Goal: Task Accomplishment & Management: Use online tool/utility

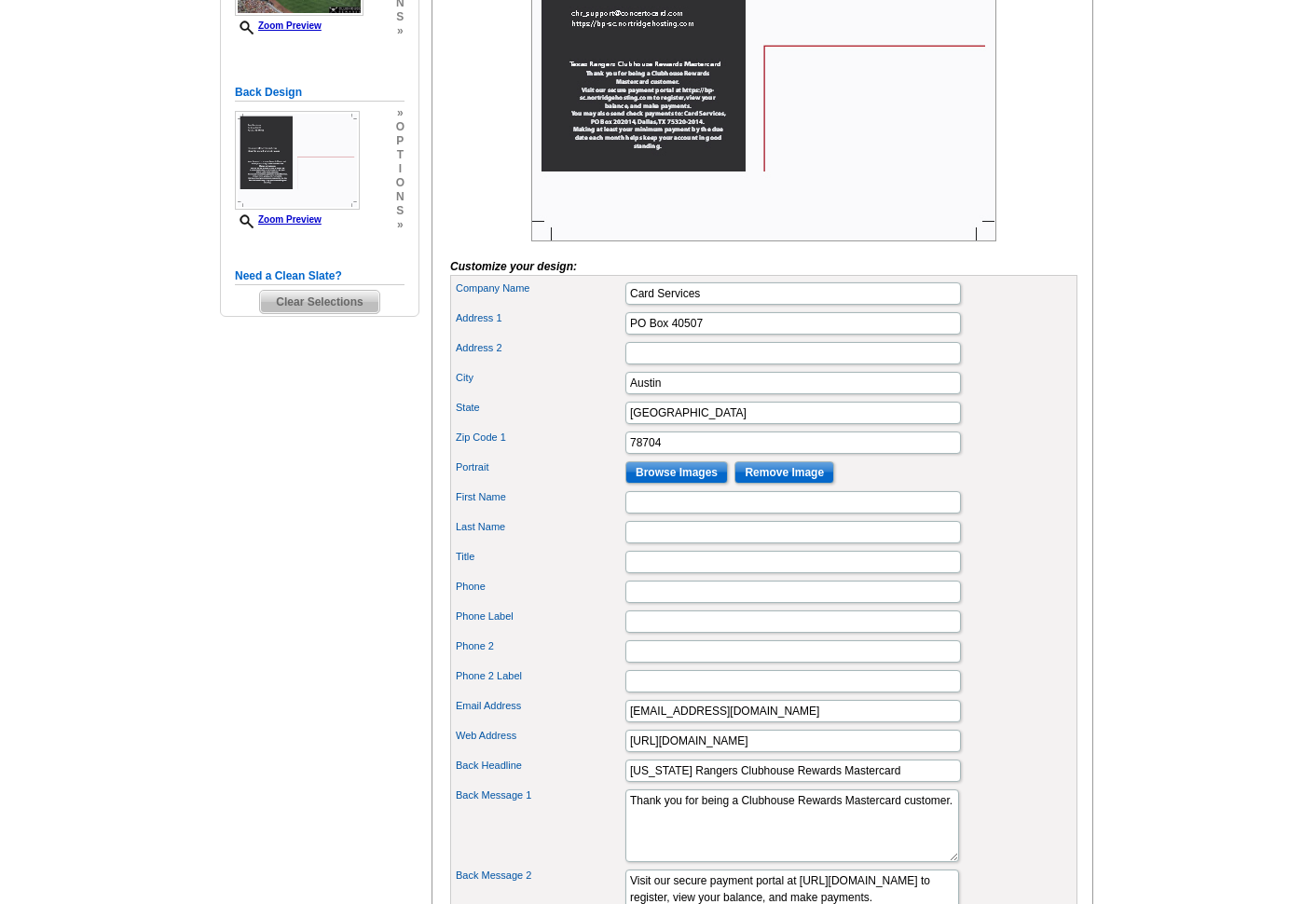
scroll to position [508, 0]
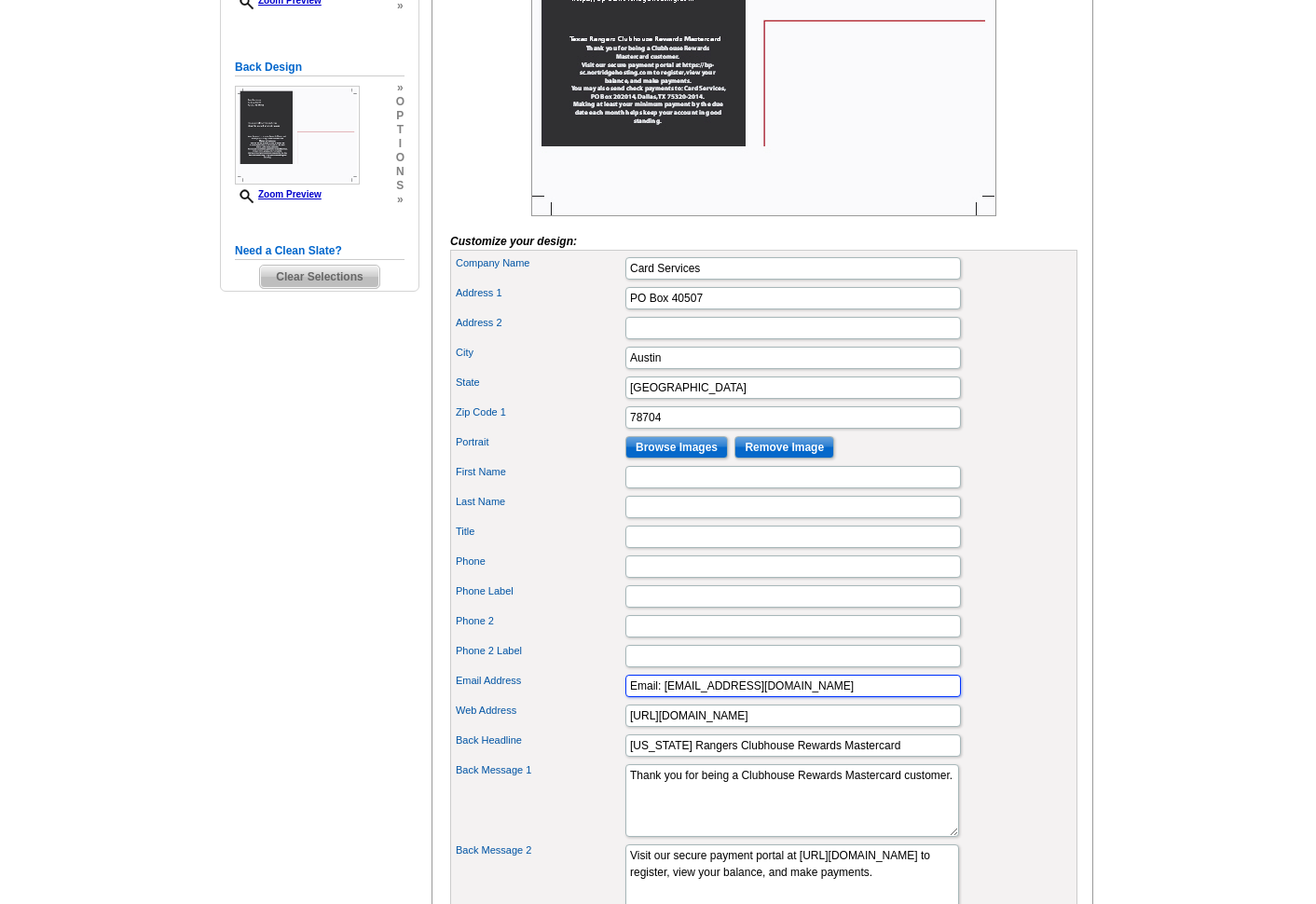
type input "Email: [EMAIL_ADDRESS][DOMAIN_NAME]"
type input "Web: [URL][DOMAIN_NAME]"
click at [241, 520] on div "Need Help? call [PHONE_NUMBER], chat with support, or have our designers make s…" at bounding box center [657, 519] width 894 height 1668
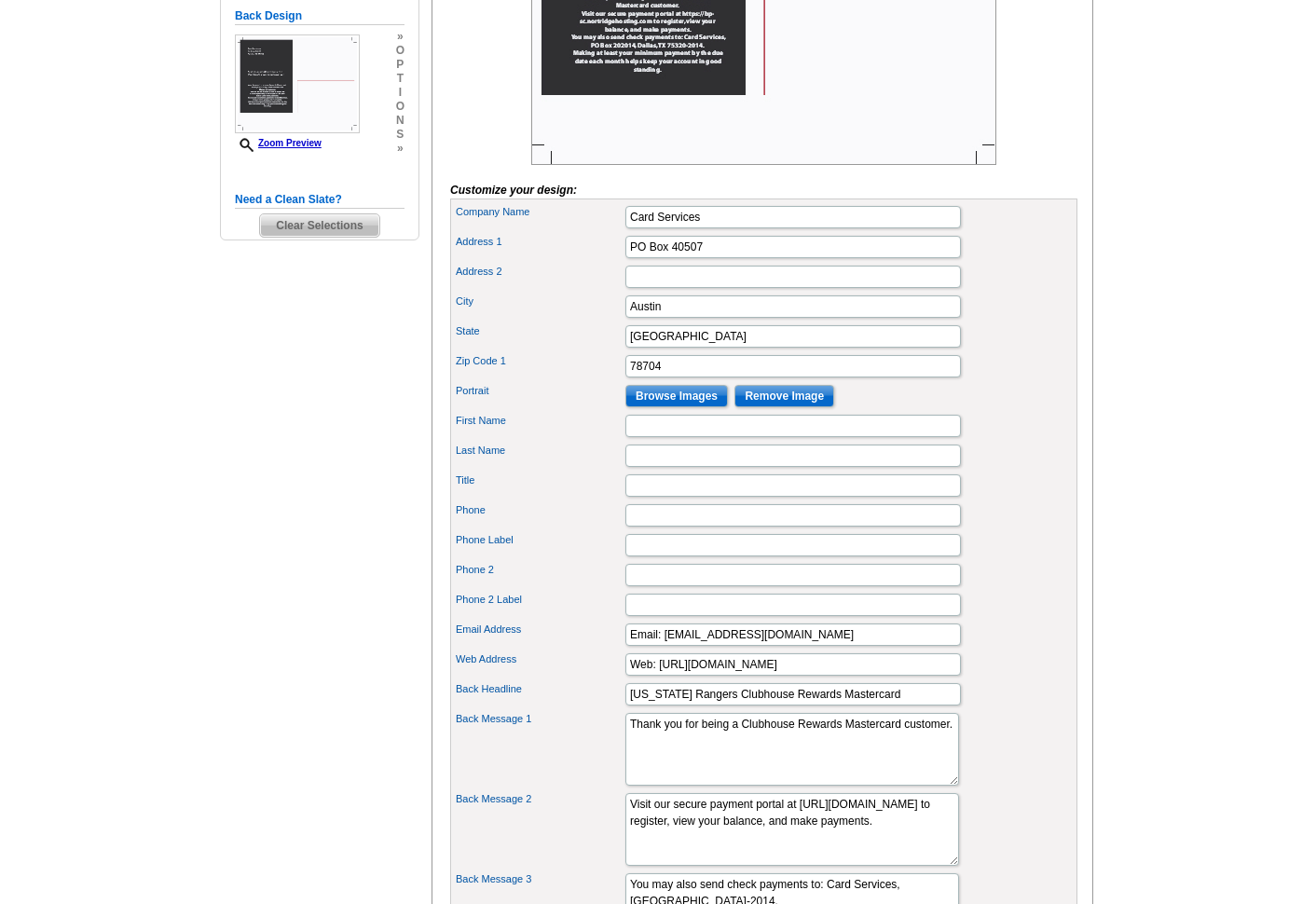
scroll to position [564, 0]
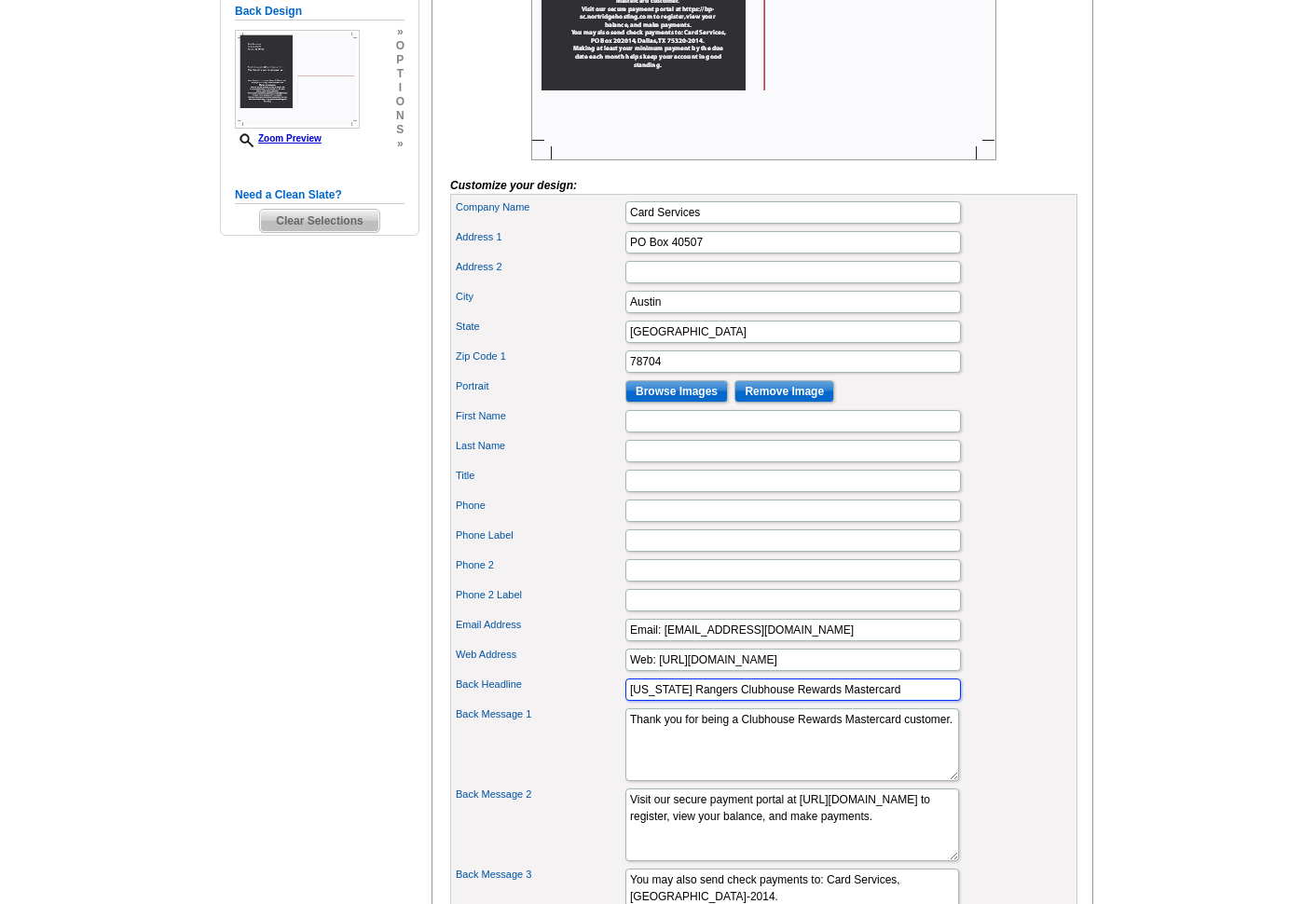
click at [882, 701] on input "[US_STATE] Rangers Clubhouse Rewards Mastercard" at bounding box center [792, 689] width 335 height 22
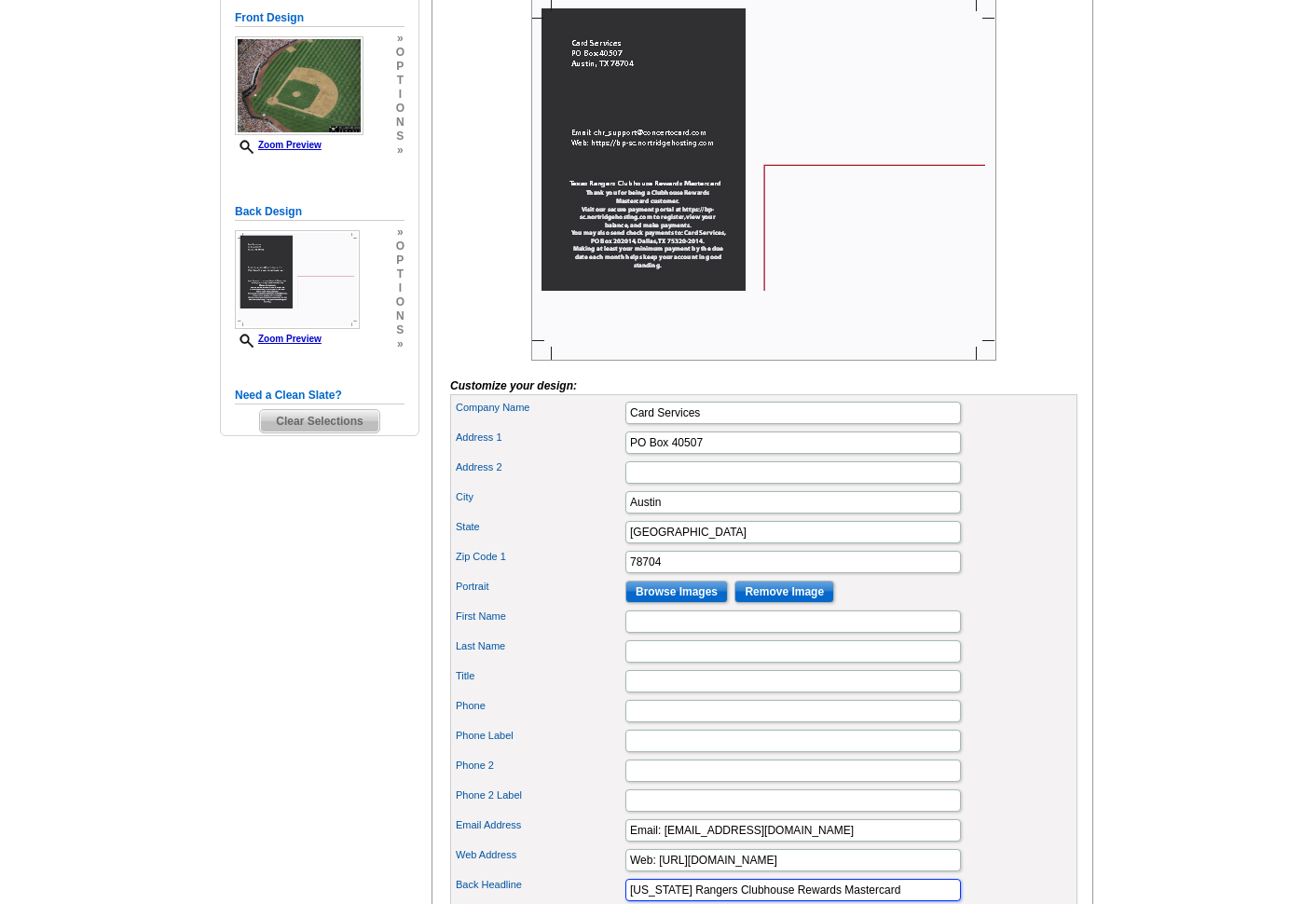
scroll to position [351, 0]
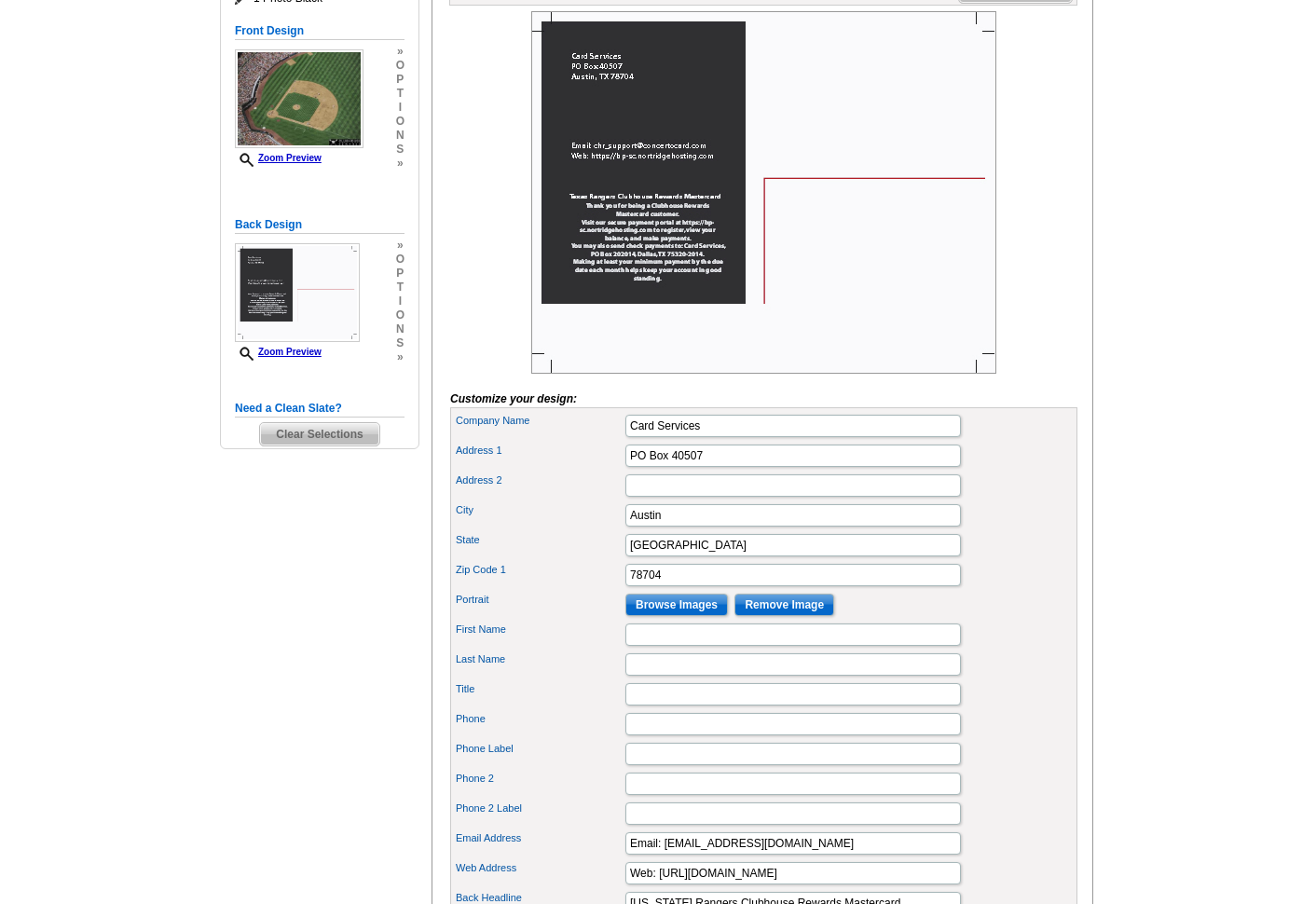
click at [671, 616] on input "Browse Images" at bounding box center [676, 604] width 103 height 22
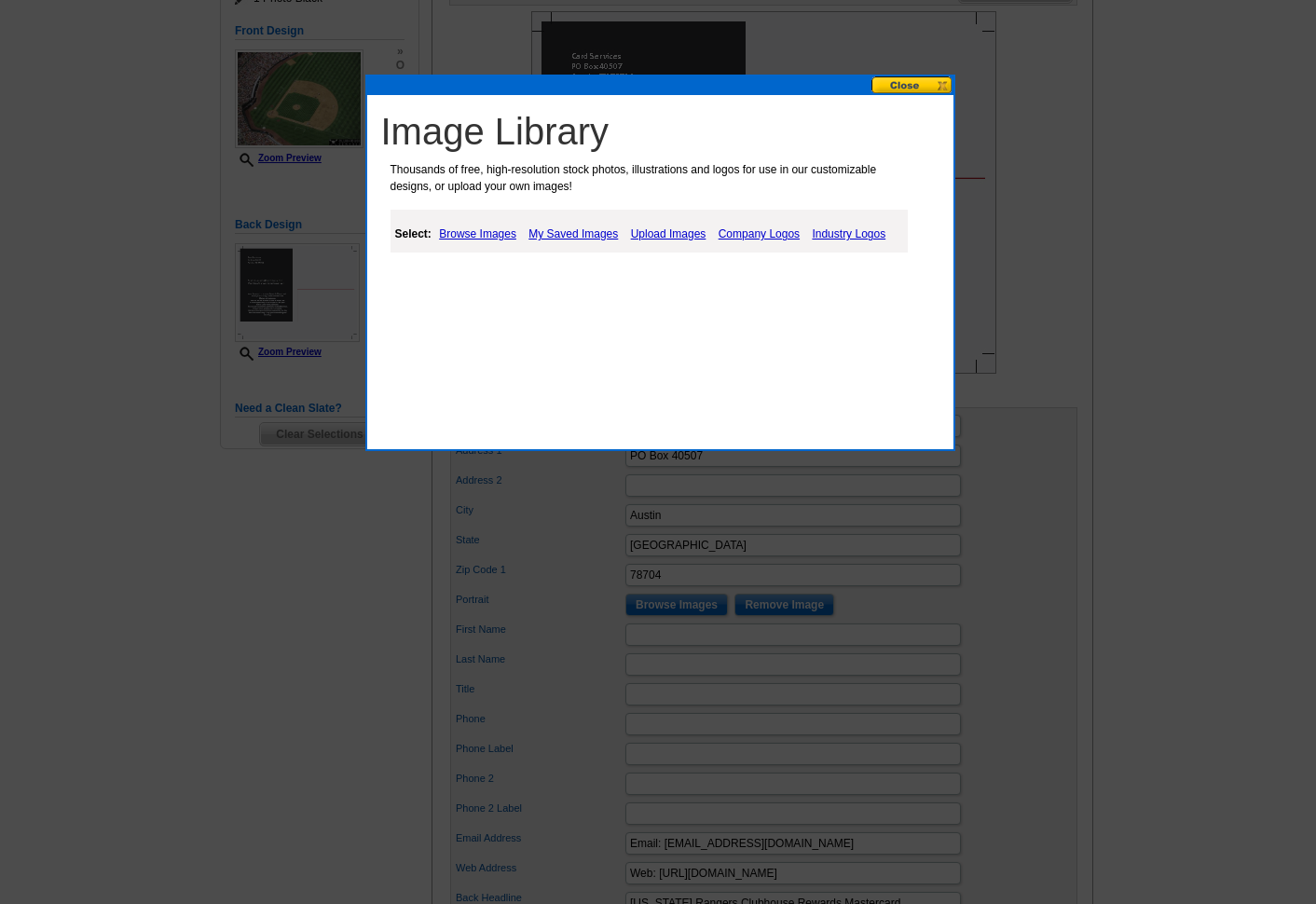
click at [669, 232] on link "Upload Images" at bounding box center [669, 233] width 85 height 22
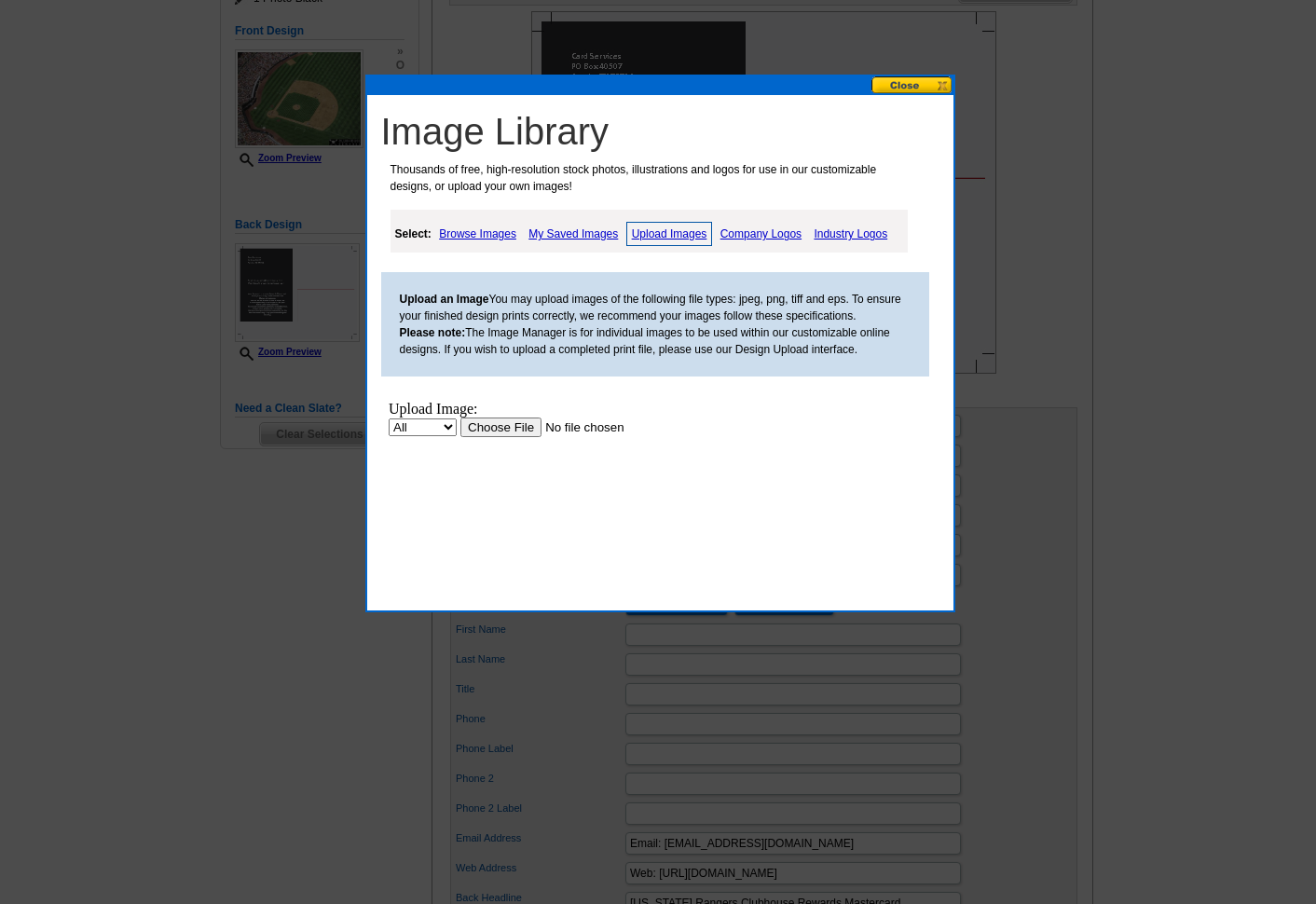
scroll to position [0, 0]
click at [508, 428] on input "file" at bounding box center [576, 428] width 235 height 19
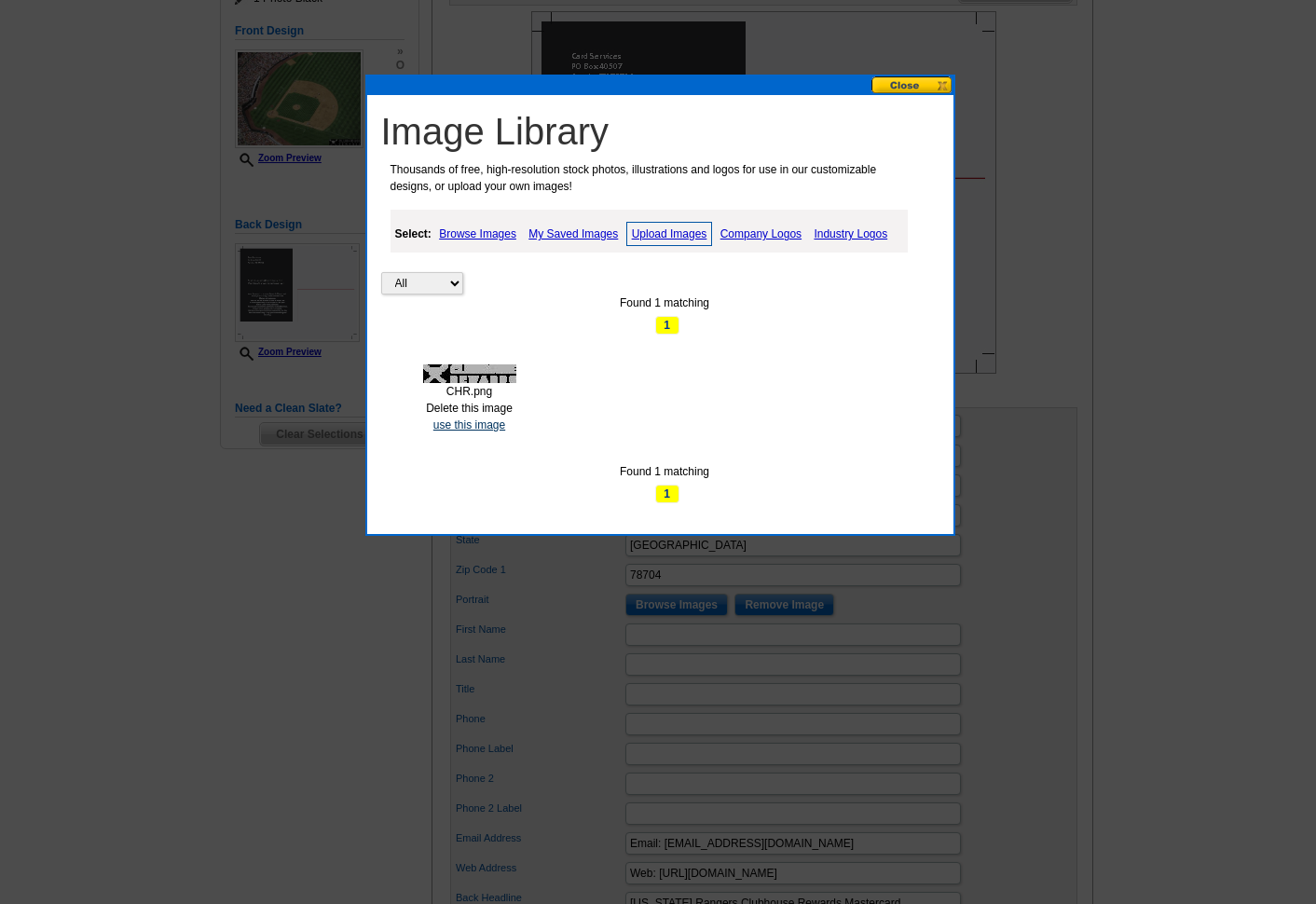
click at [477, 419] on link "use this image" at bounding box center [469, 426] width 72 height 13
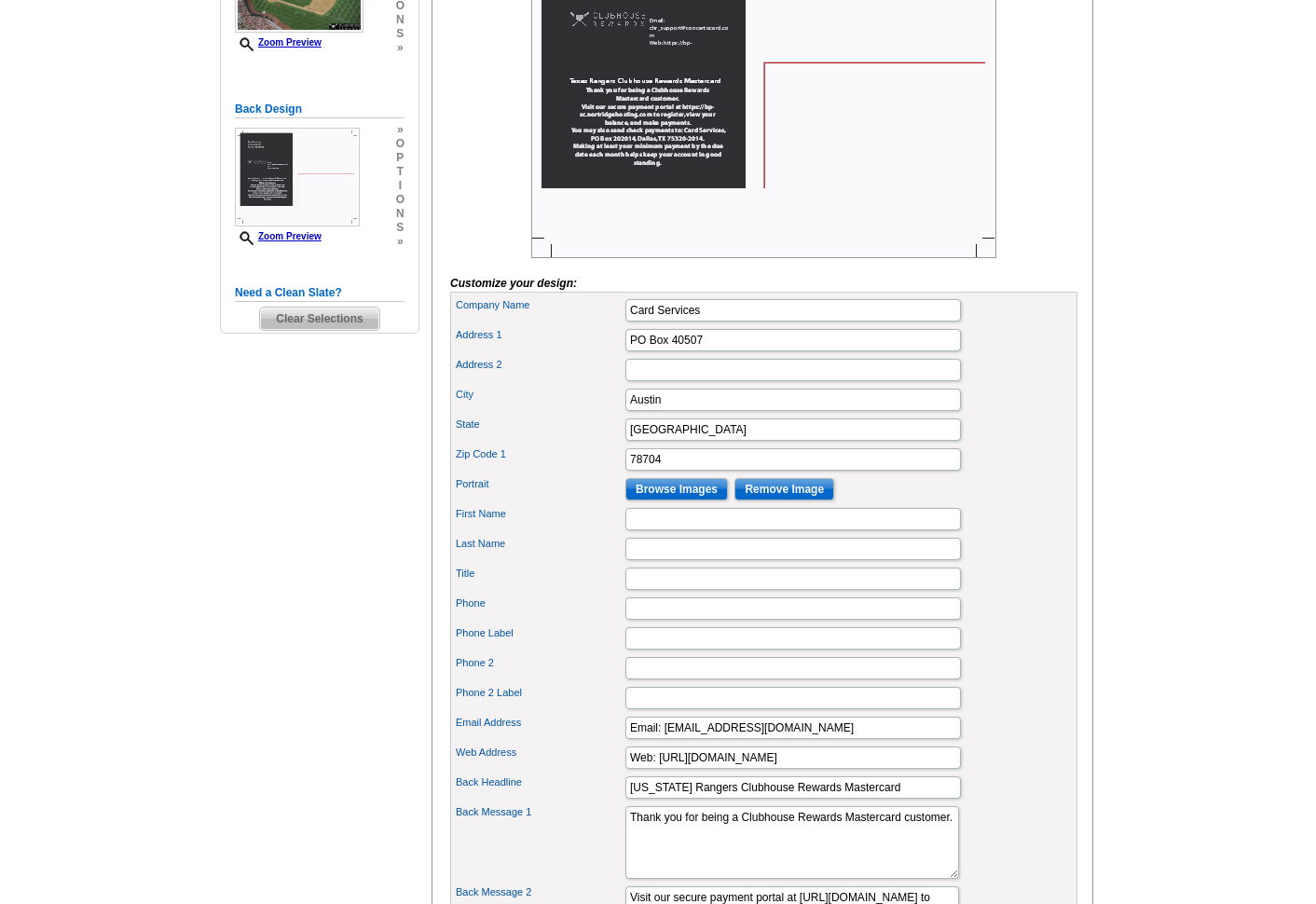
scroll to position [471, 0]
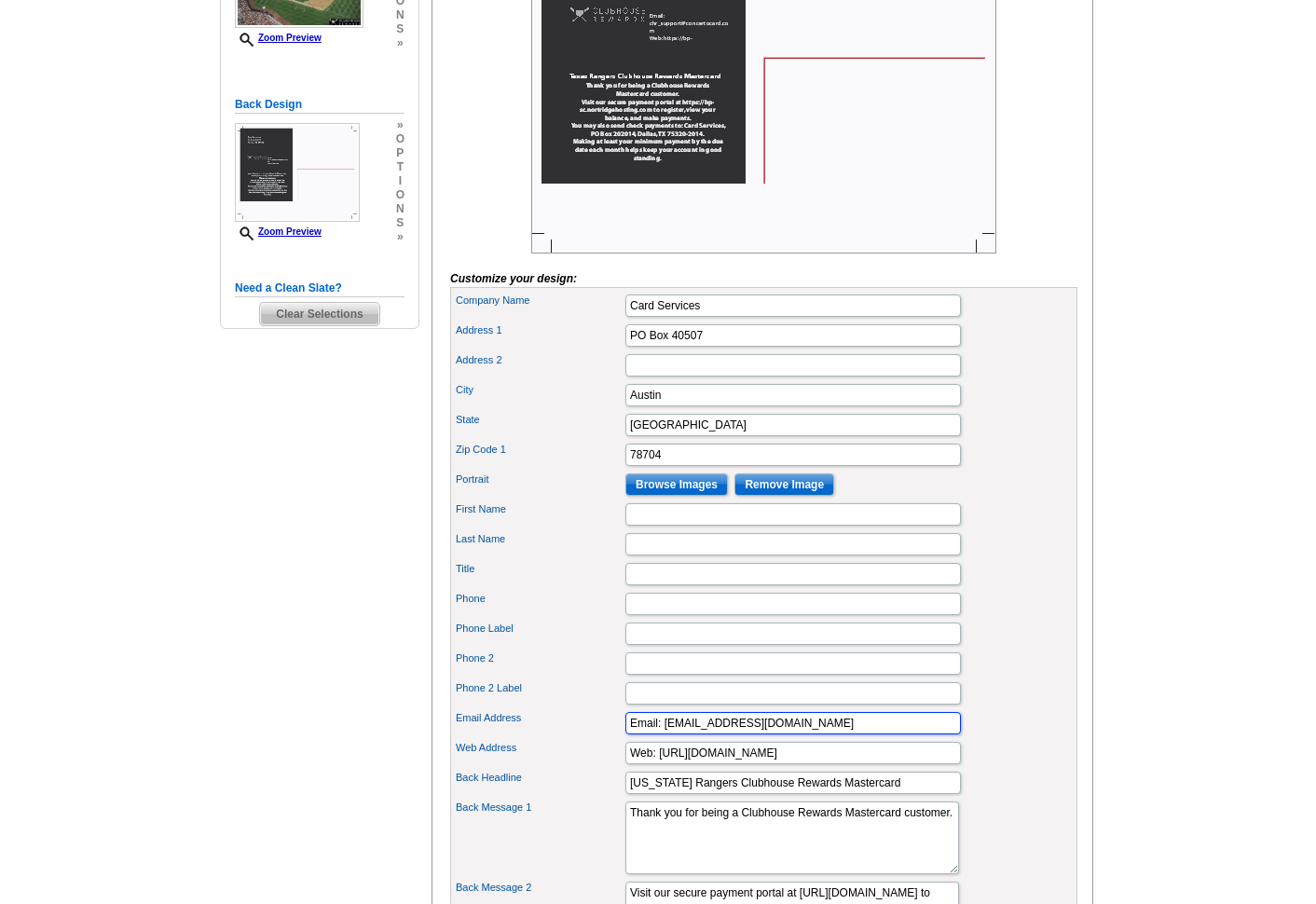
drag, startPoint x: 662, startPoint y: 753, endPoint x: 586, endPoint y: 743, distance: 76.7
click at [588, 738] on div "Email Address Email: [EMAIL_ADDRESS][DOMAIN_NAME]" at bounding box center [763, 722] width 620 height 30
type input "[EMAIL_ADDRESS][DOMAIN_NAME]"
click at [661, 765] on input "Web: [URL][DOMAIN_NAME]" at bounding box center [792, 752] width 335 height 22
drag, startPoint x: 660, startPoint y: 783, endPoint x: 577, endPoint y: 777, distance: 83.2
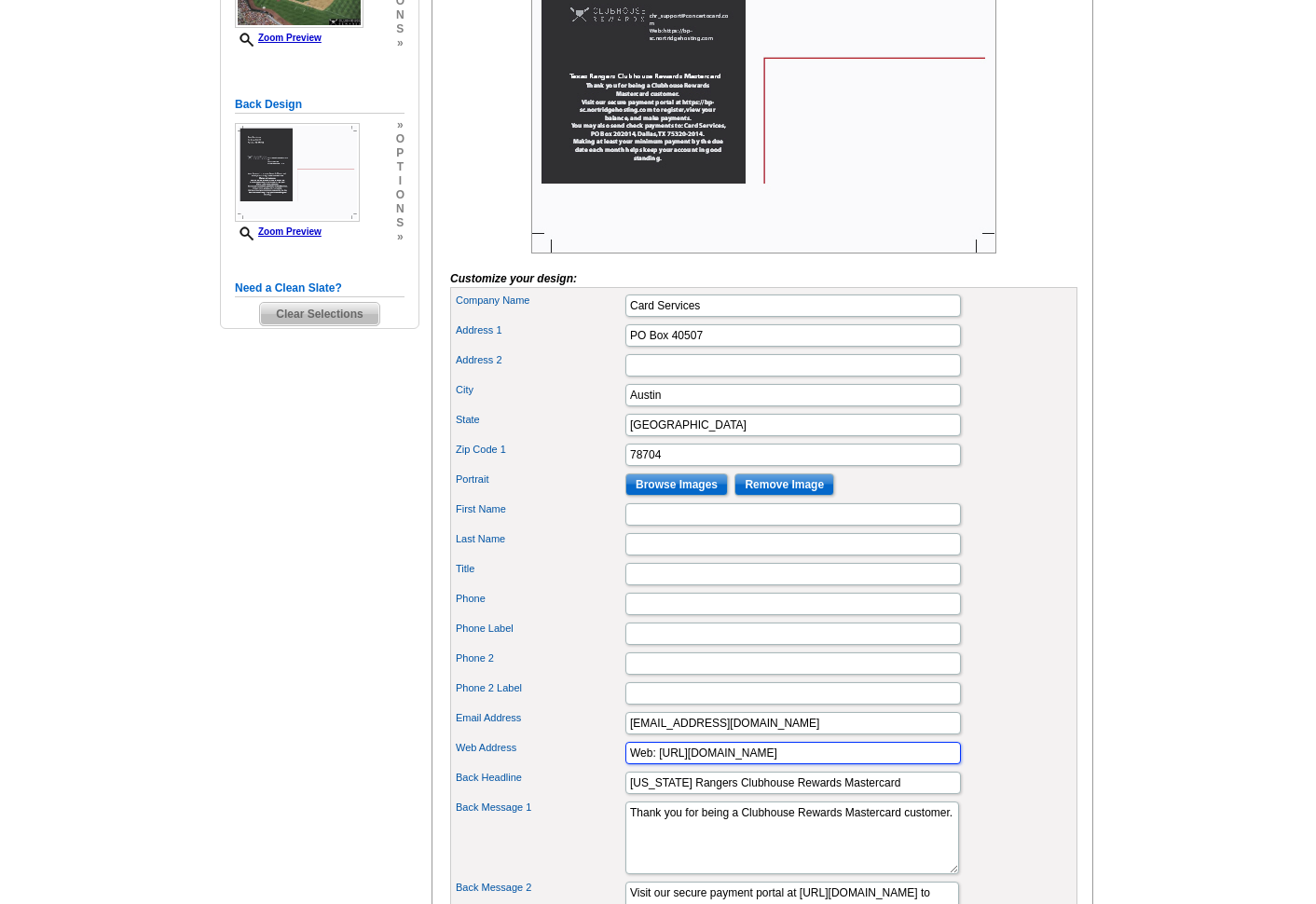
click at [579, 768] on div "Web Address Web: [URL][DOMAIN_NAME]" at bounding box center [763, 752] width 620 height 30
type input "[URL][DOMAIN_NAME]"
click at [808, 734] on input "[EMAIL_ADDRESS][DOMAIN_NAME]" at bounding box center [792, 722] width 335 height 22
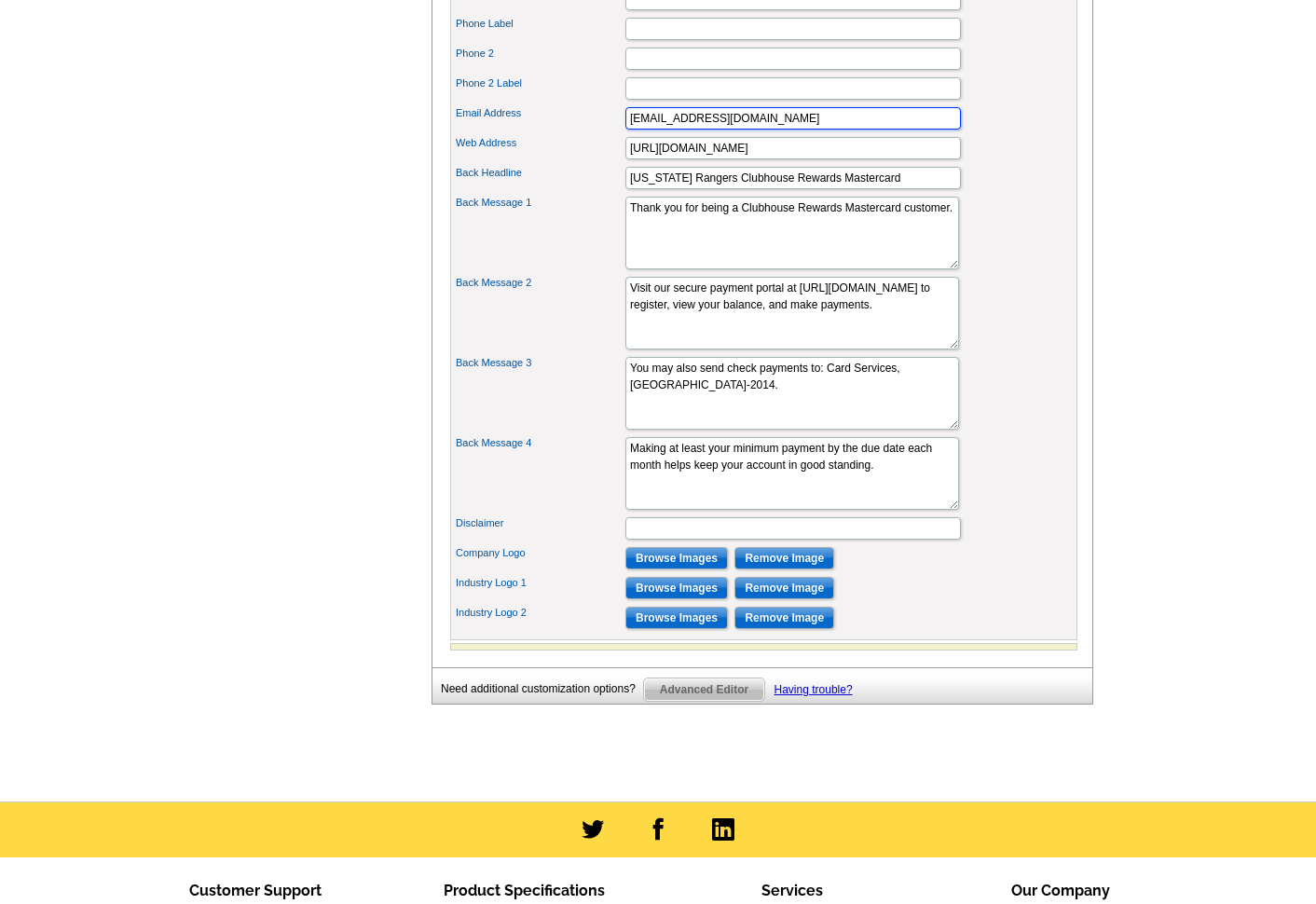
scroll to position [1080, 0]
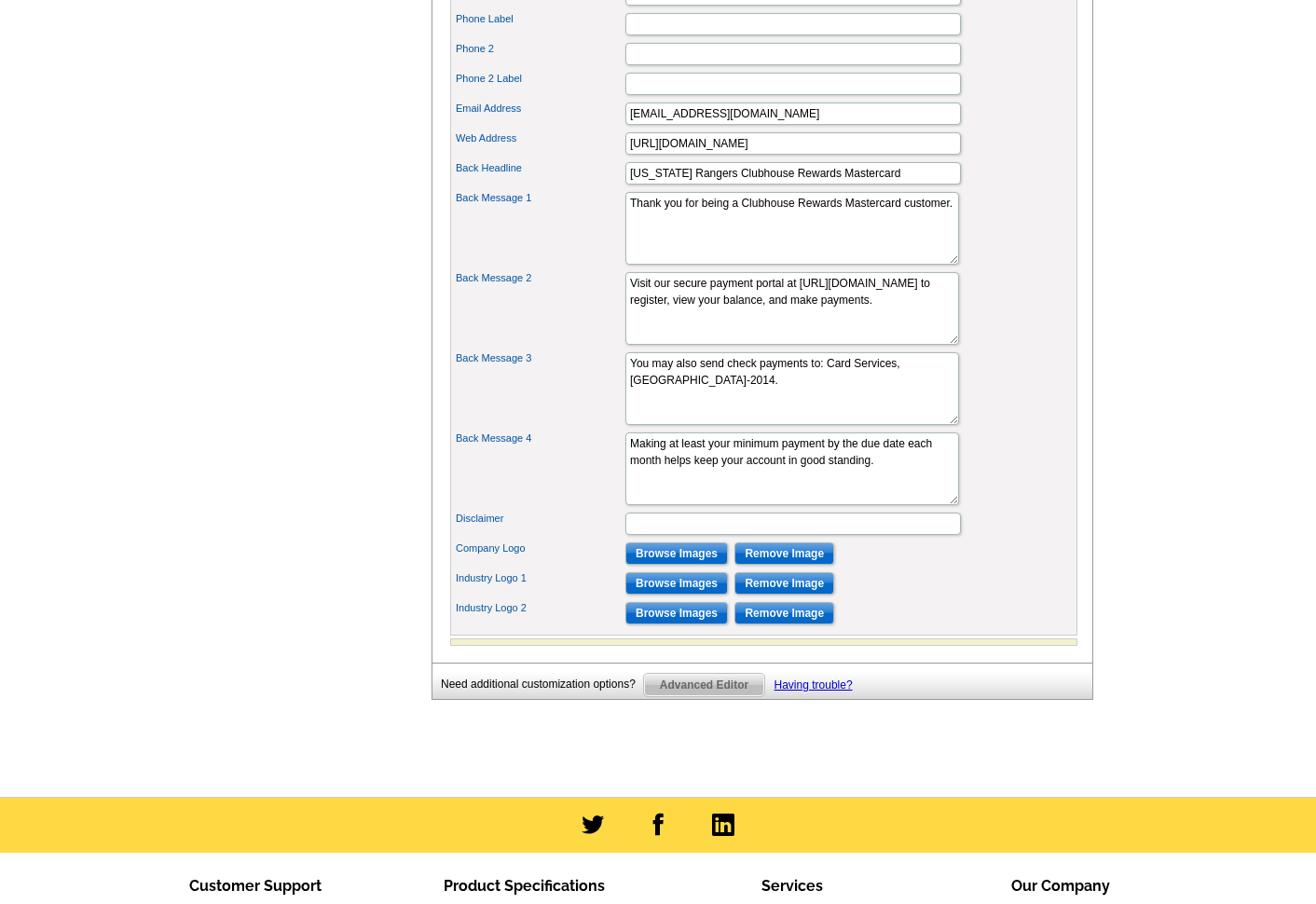
click at [705, 696] on span "Advanced Editor" at bounding box center [703, 684] width 120 height 22
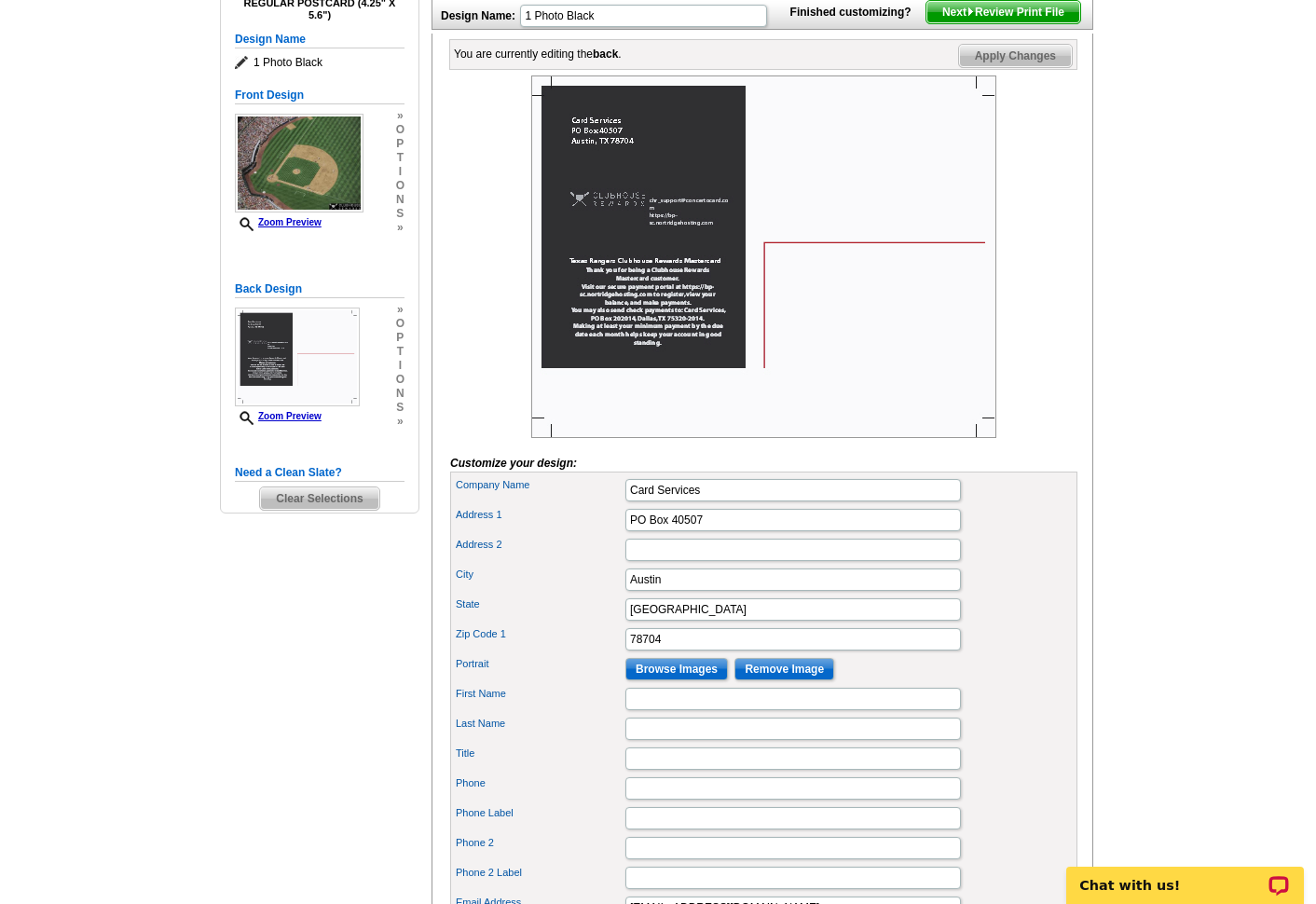
scroll to position [288, 0]
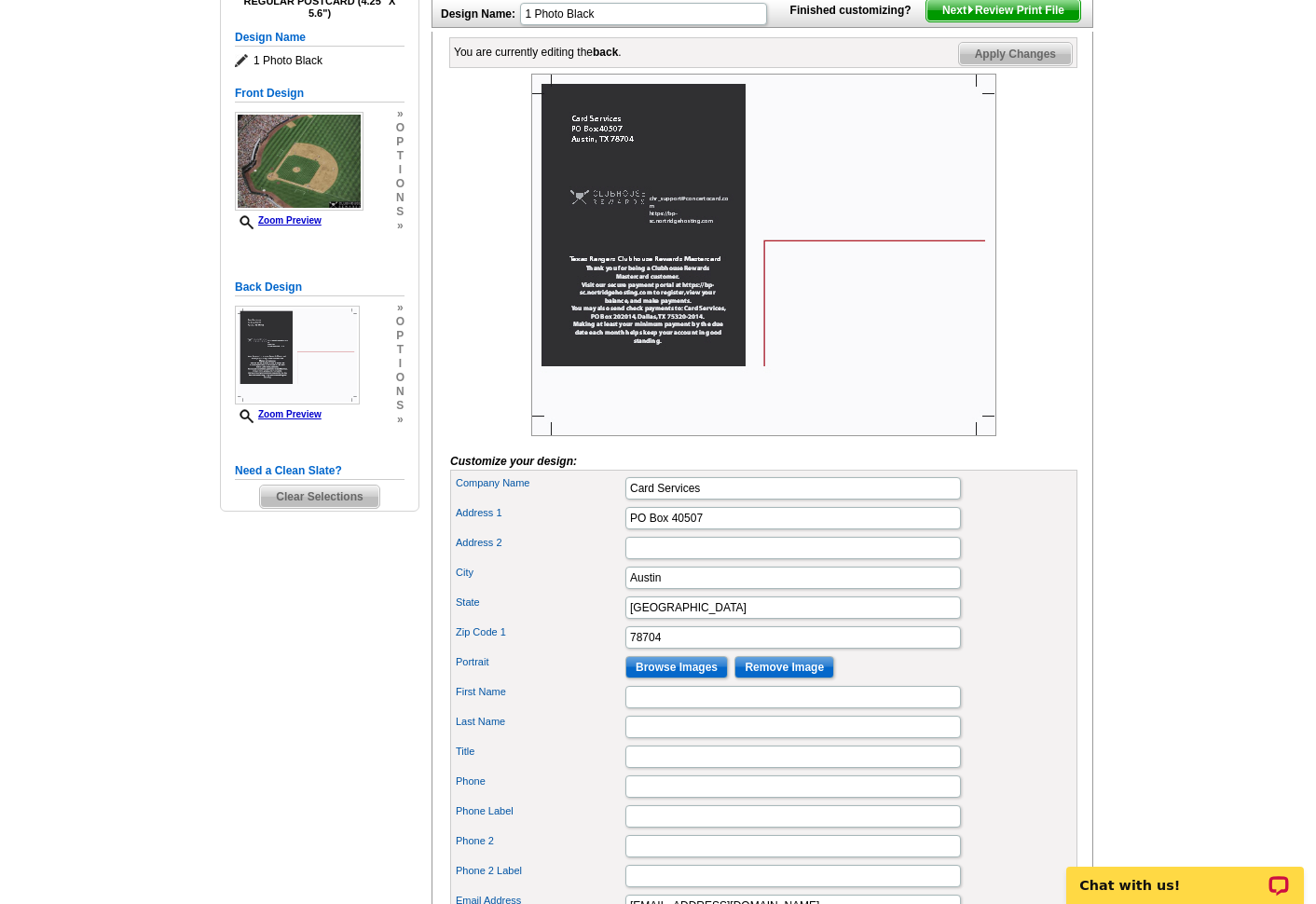
click at [1007, 65] on span "Apply Changes" at bounding box center [1014, 54] width 112 height 22
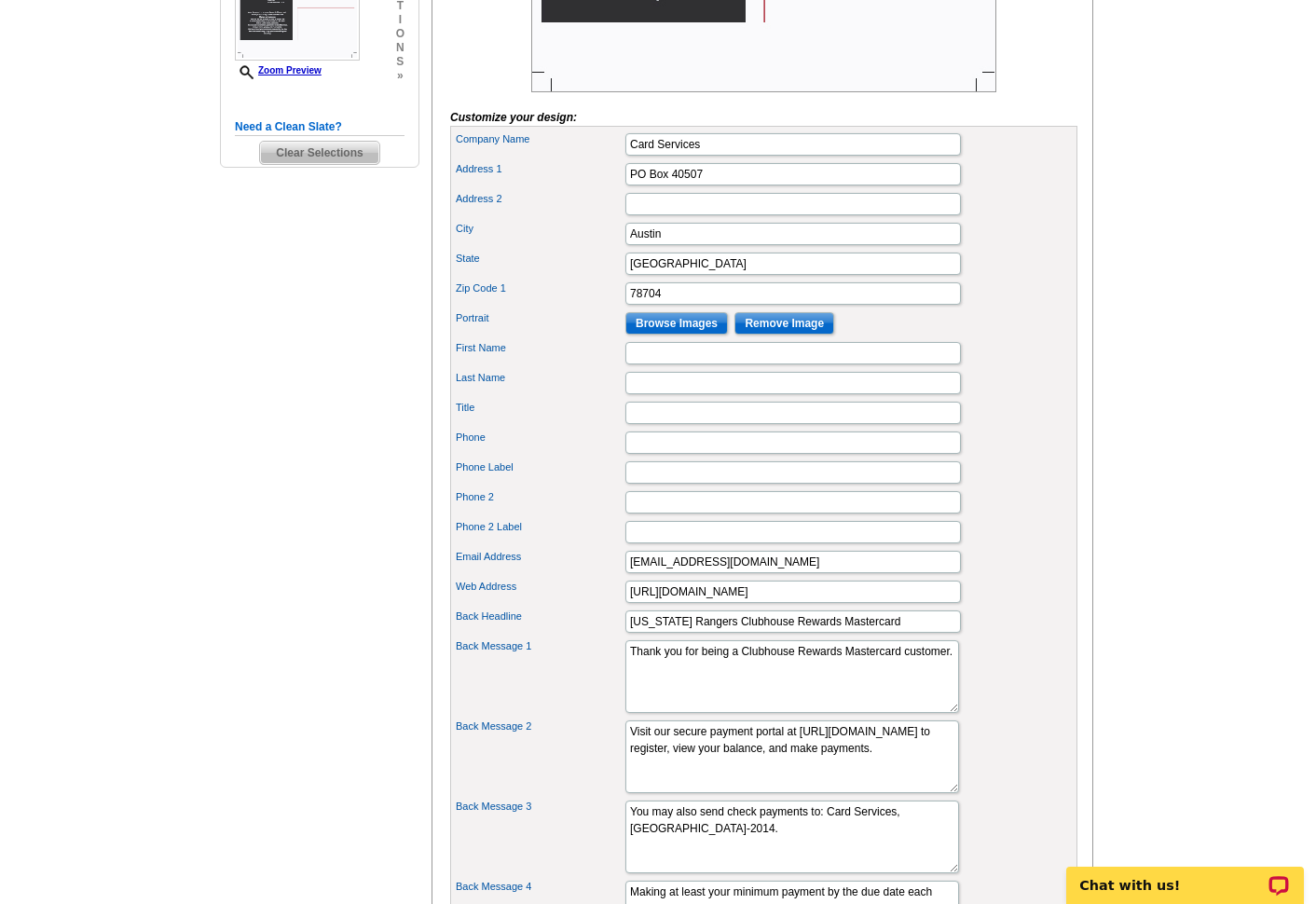
scroll to position [640, 0]
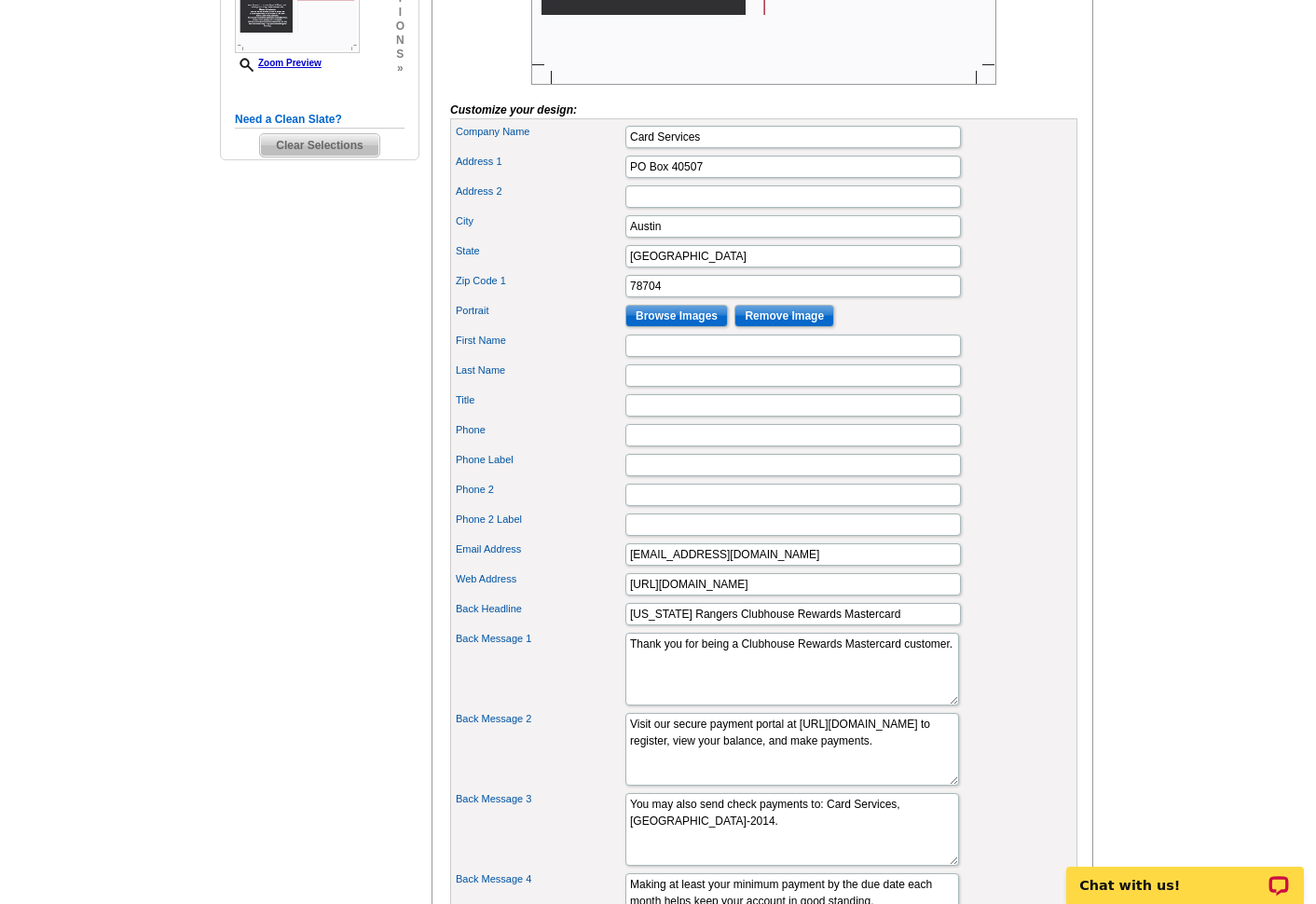
click at [797, 328] on input "Remove Image" at bounding box center [784, 315] width 100 height 22
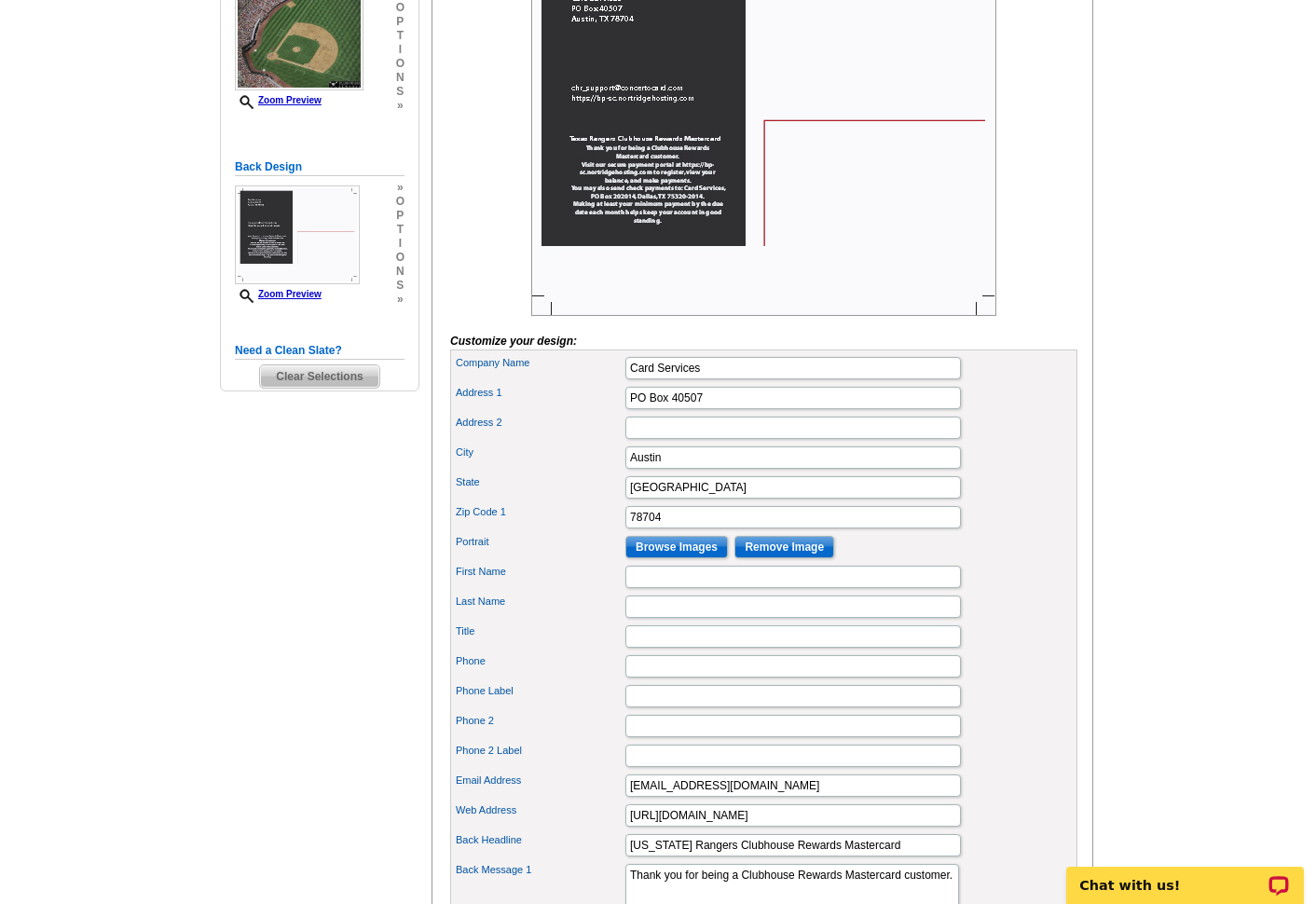
scroll to position [411, 0]
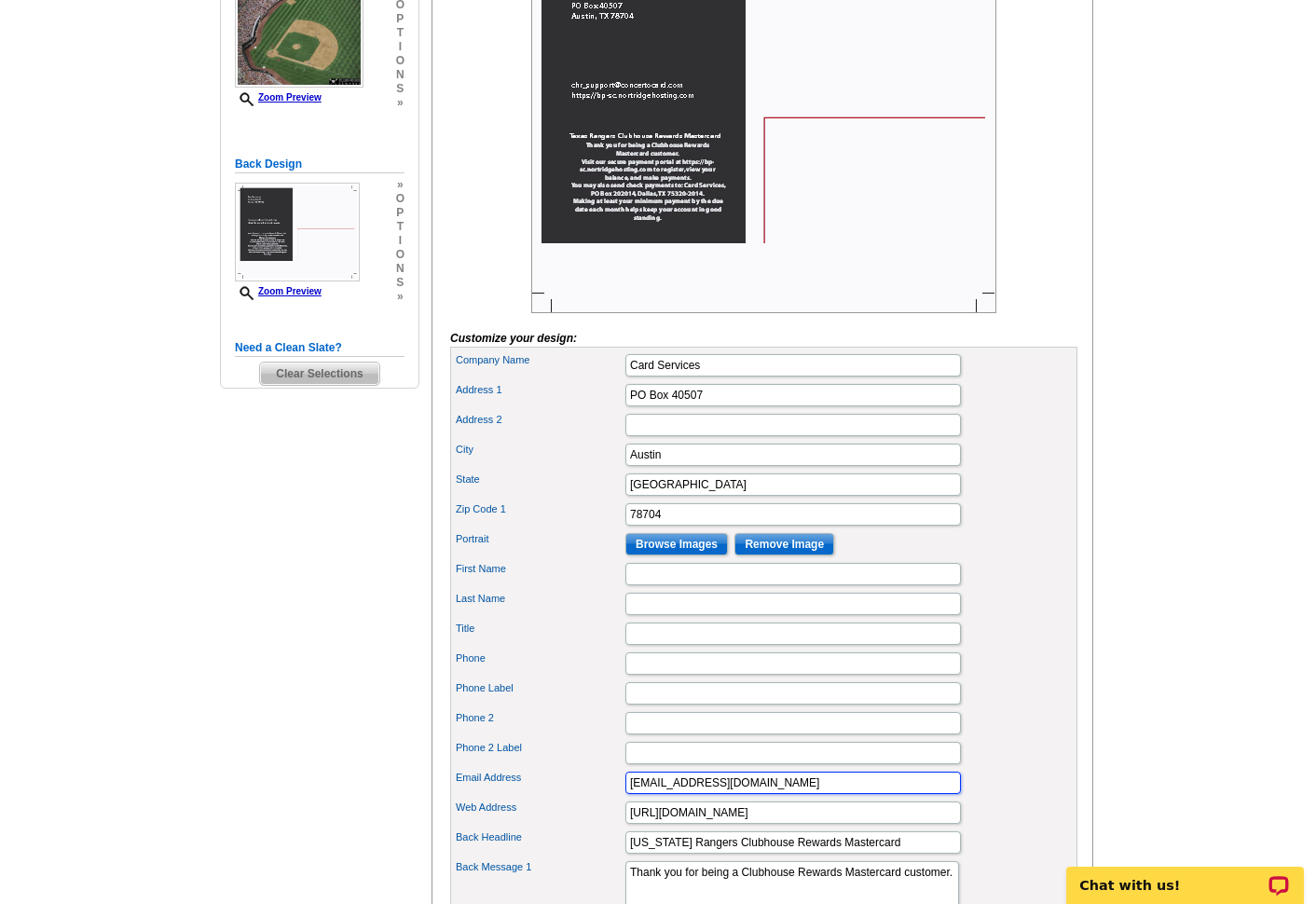
click at [633, 794] on input "[EMAIL_ADDRESS][DOMAIN_NAME]" at bounding box center [792, 782] width 335 height 22
type input "Email: [EMAIL_ADDRESS][DOMAIN_NAME]"
click at [630, 824] on input "[URL][DOMAIN_NAME]" at bounding box center [792, 812] width 335 height 22
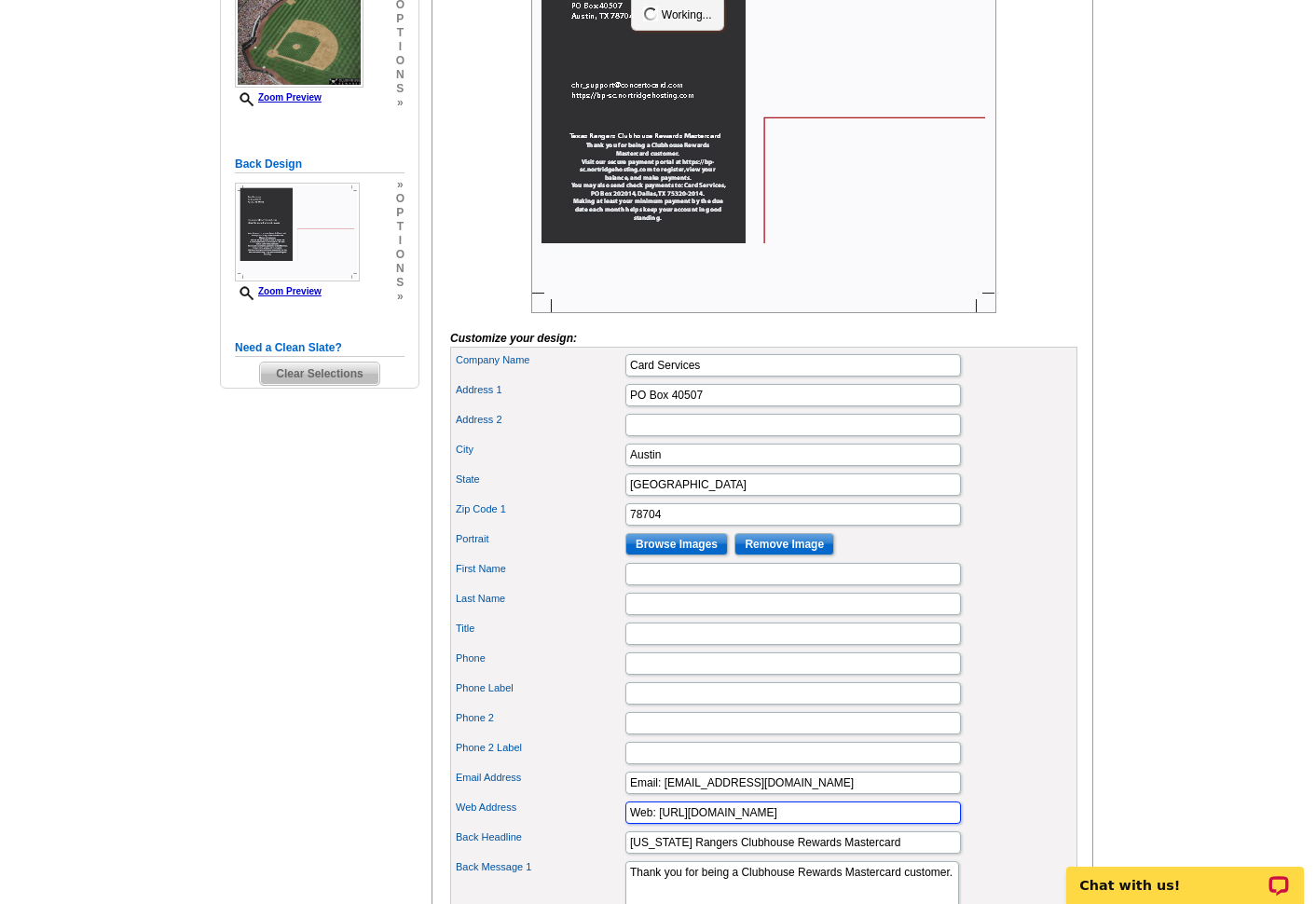
type input "Web: [URL][DOMAIN_NAME]"
click at [282, 706] on div "Need Help? call [PHONE_NUMBER], chat with support, or have our designers make s…" at bounding box center [657, 616] width 894 height 1668
click at [810, 708] on div "Phone Label" at bounding box center [763, 693] width 620 height 30
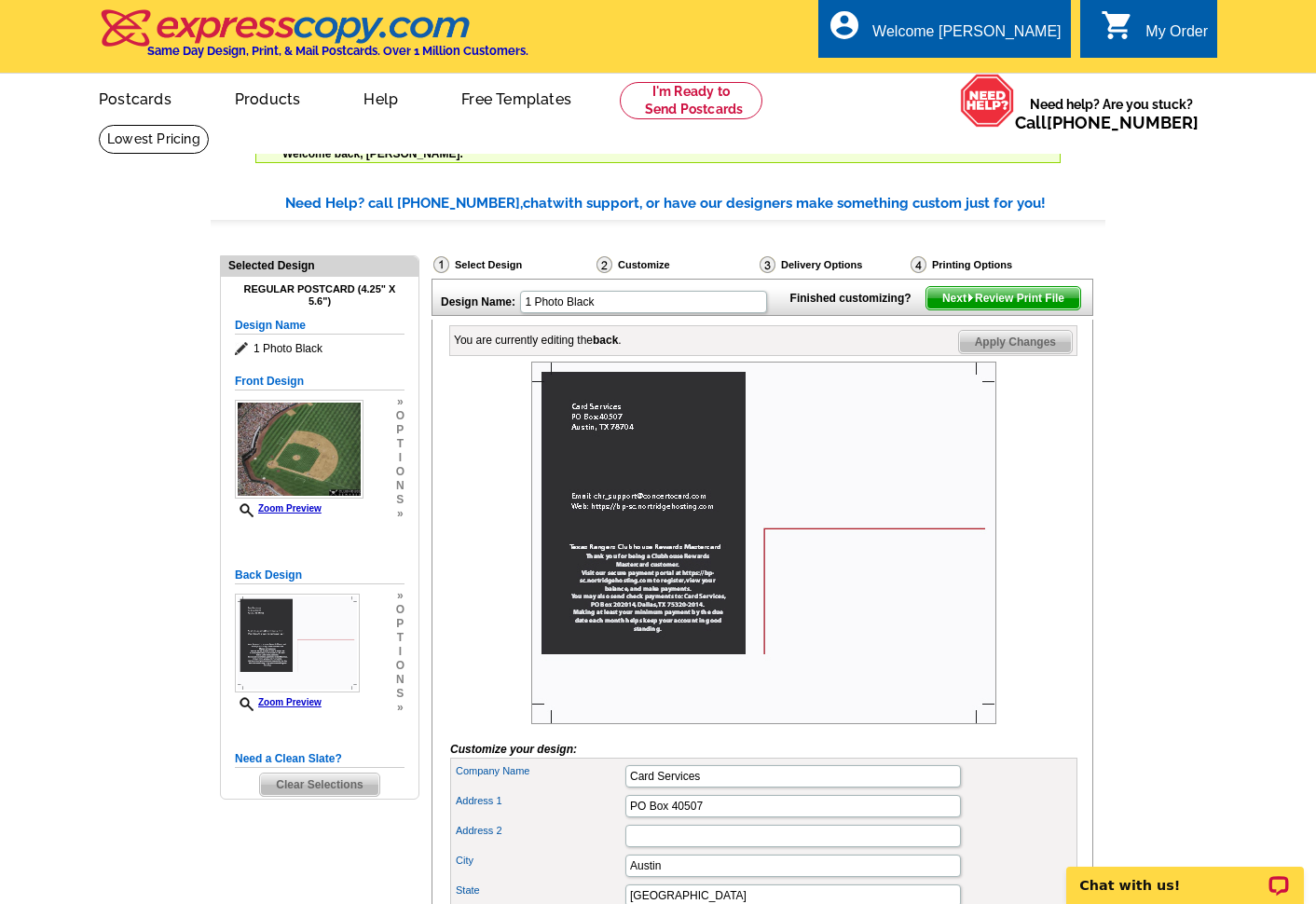
scroll to position [0, 0]
click at [1028, 309] on span "Next Review Print File" at bounding box center [1003, 298] width 154 height 22
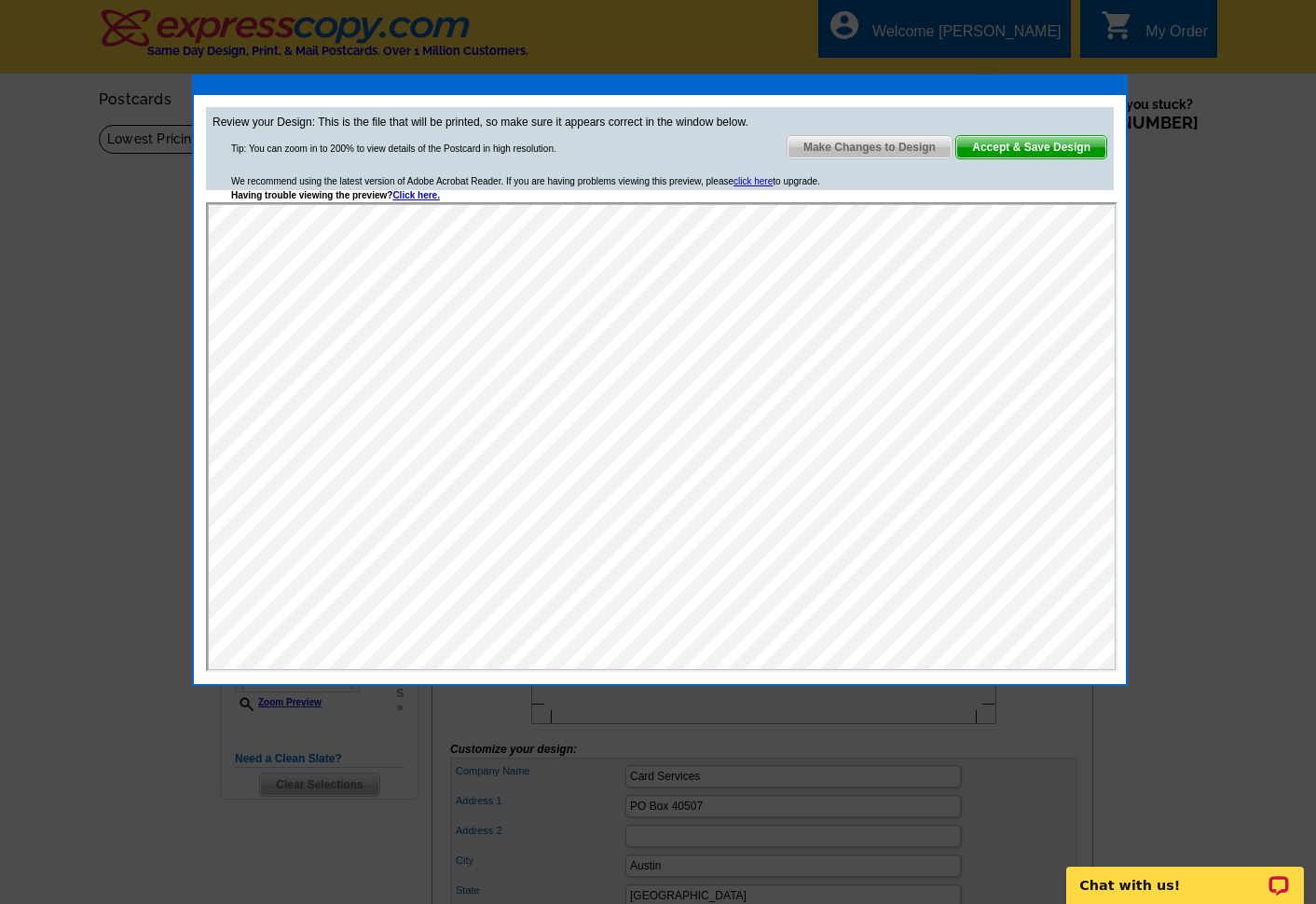
click at [1047, 145] on span "Accept & Save Design" at bounding box center [1031, 147] width 150 height 22
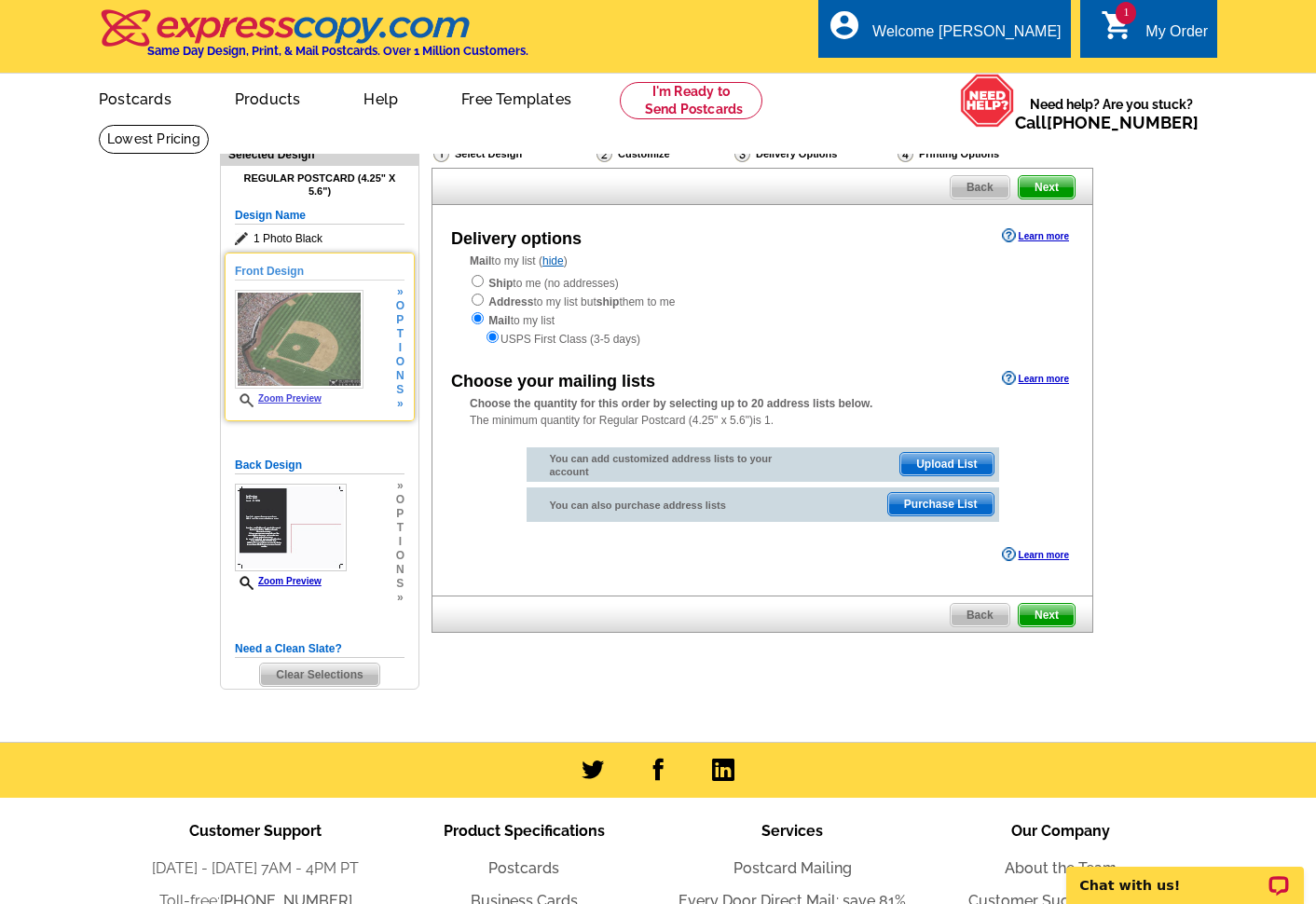
click at [301, 398] on link "Zoom Preview" at bounding box center [278, 398] width 86 height 11
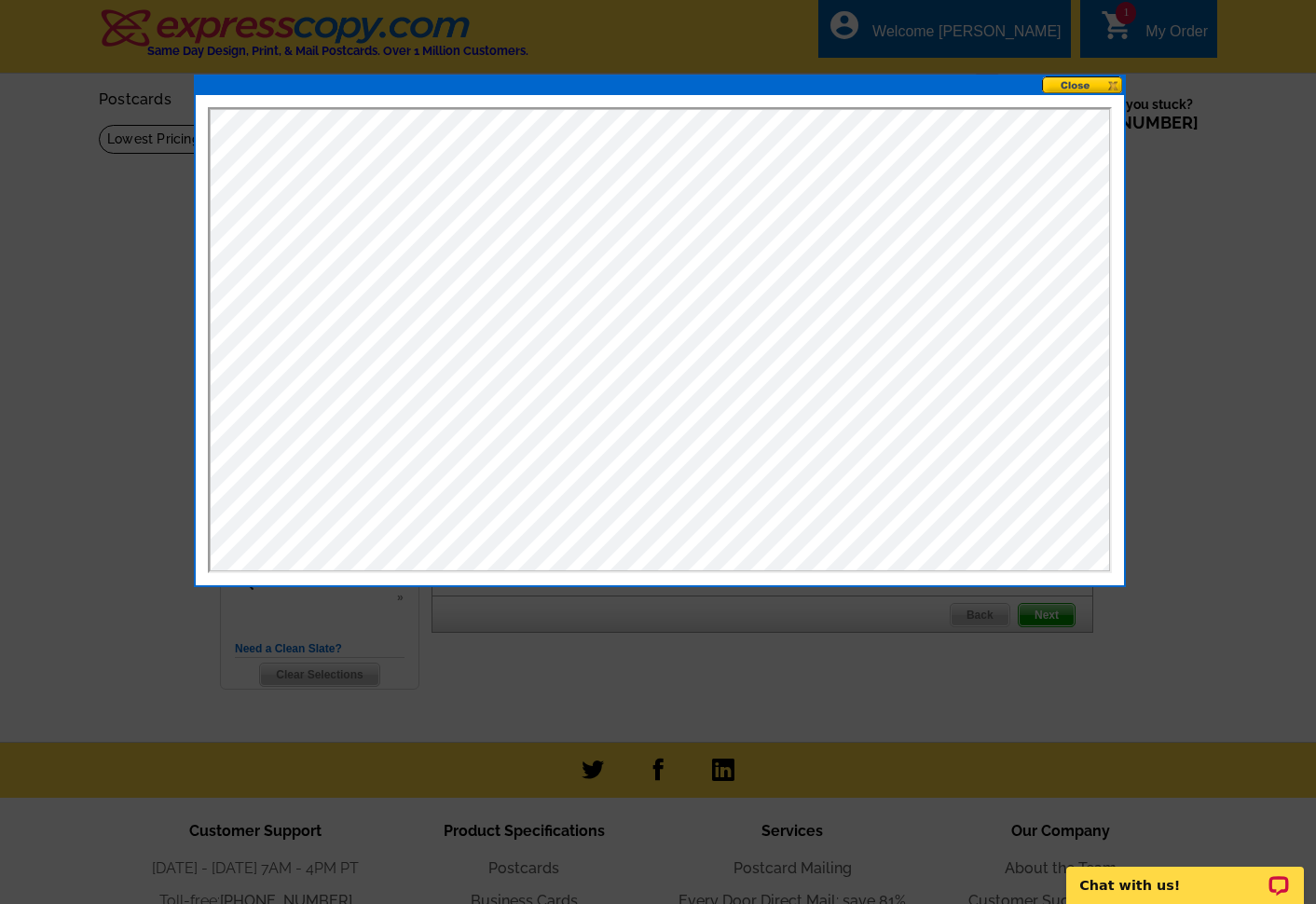
click at [1077, 85] on button at bounding box center [1083, 86] width 82 height 17
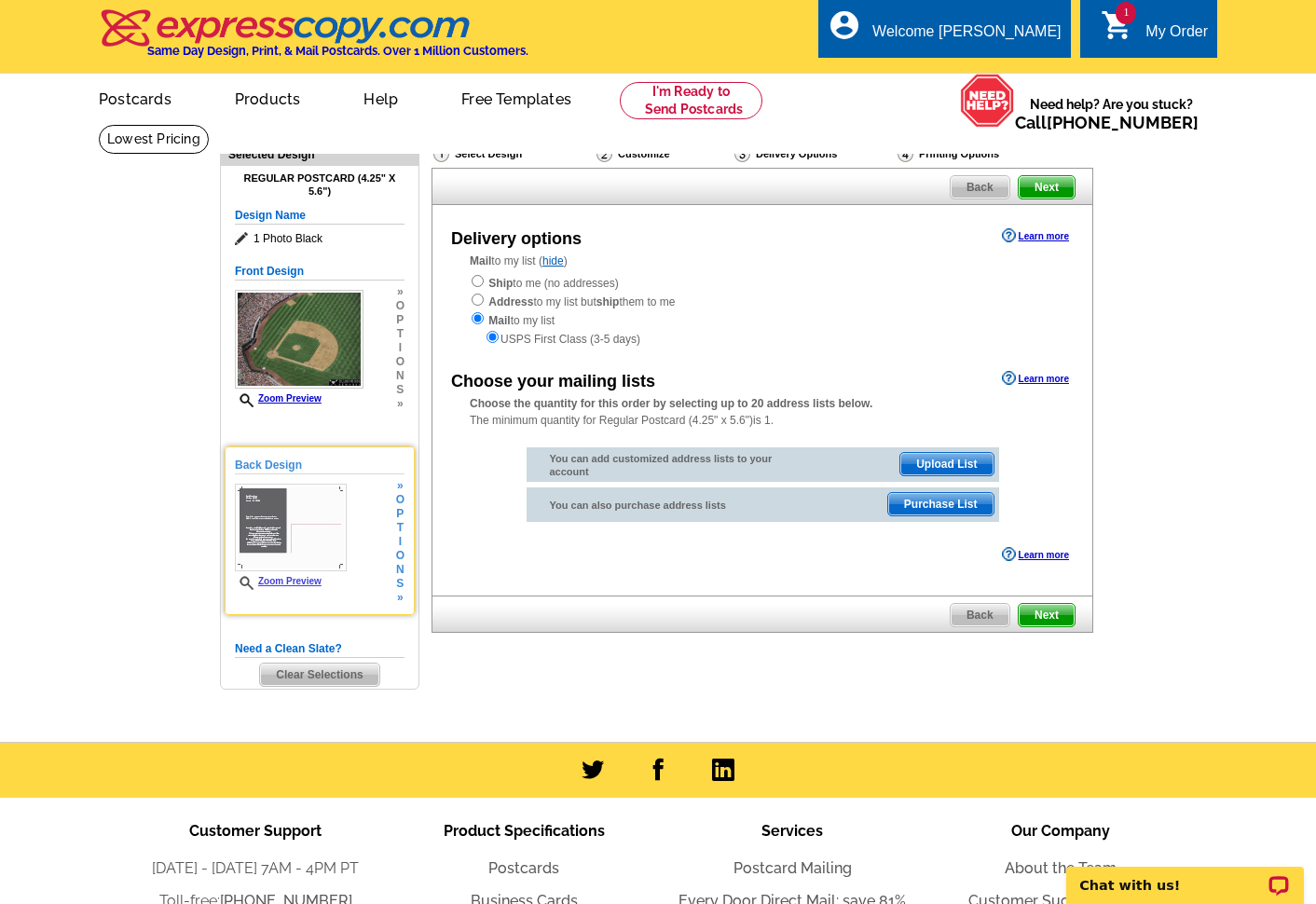
click at [292, 579] on link "Zoom Preview" at bounding box center [278, 581] width 86 height 11
click at [300, 576] on link "Zoom Preview" at bounding box center [278, 581] width 86 height 11
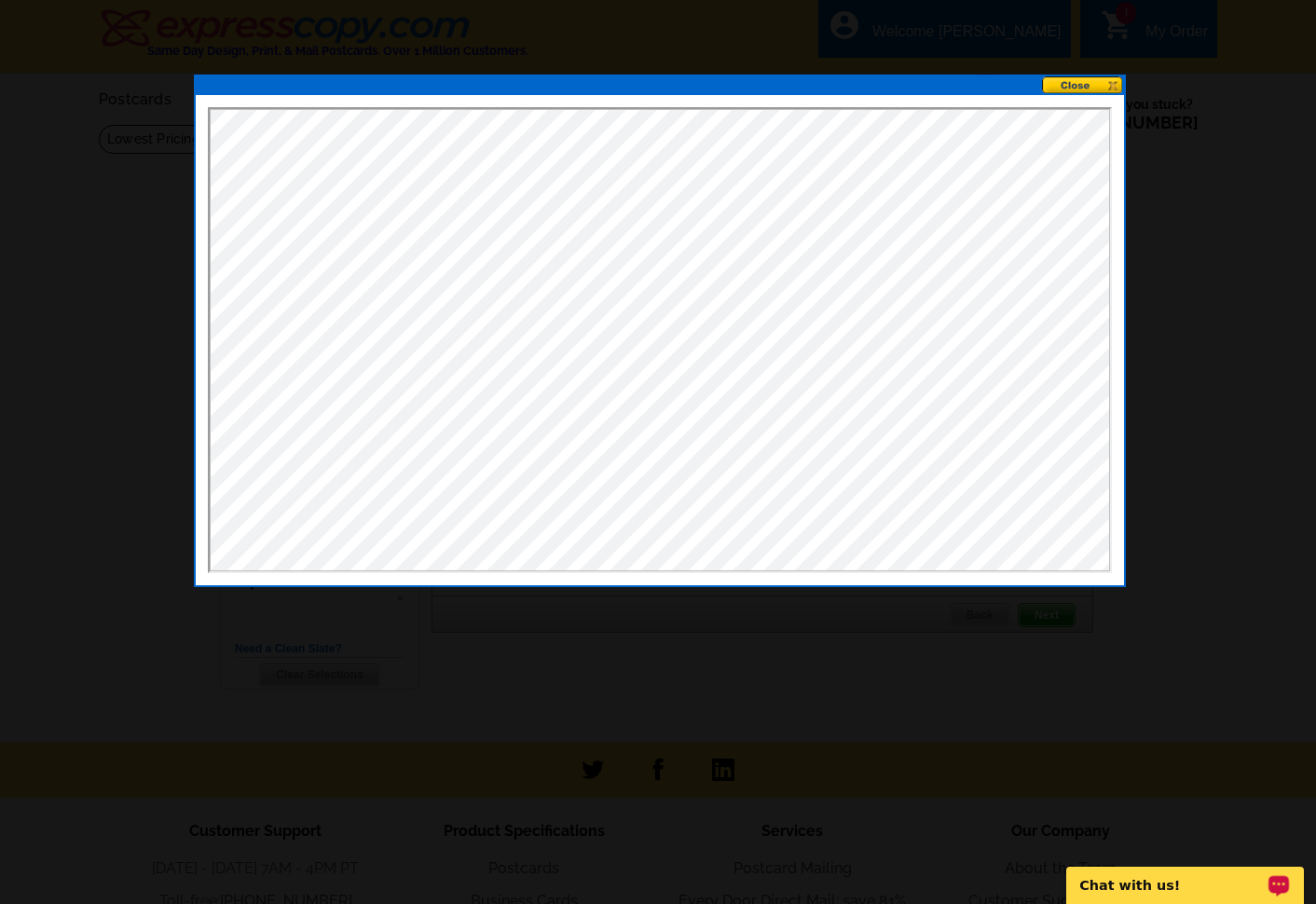
click at [1086, 81] on button at bounding box center [1083, 86] width 82 height 17
